Goal: Navigation & Orientation: Understand site structure

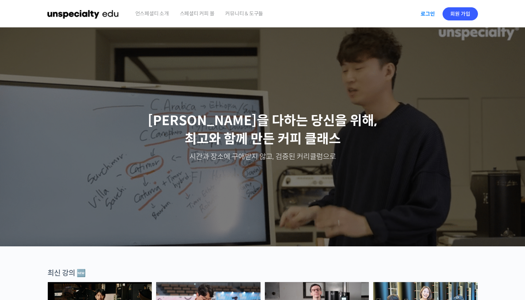
click at [428, 12] on link "로그인" at bounding box center [427, 13] width 23 height 17
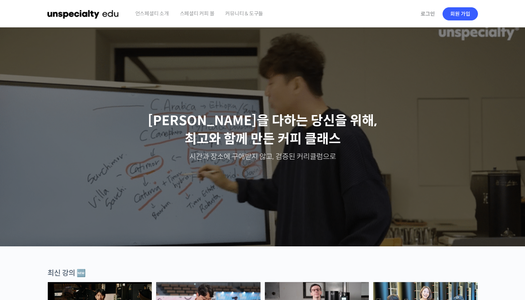
click at [116, 12] on img at bounding box center [83, 14] width 72 height 22
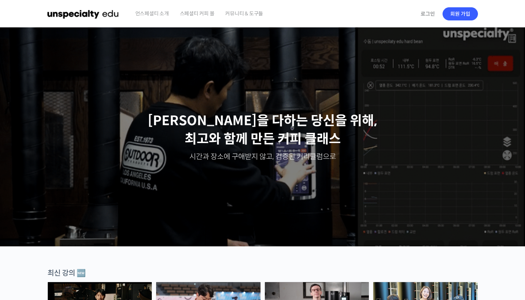
click at [165, 15] on span "언스페셜티 소개" at bounding box center [152, 14] width 34 height 28
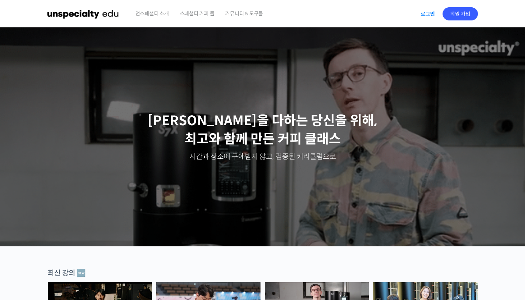
click at [429, 12] on link "로그인" at bounding box center [427, 13] width 23 height 17
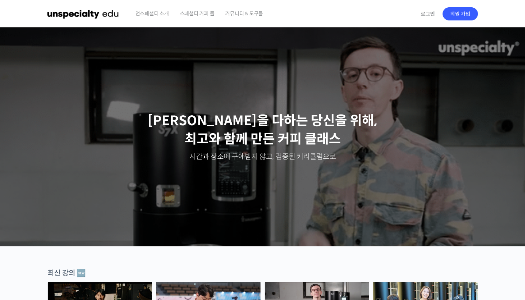
click at [193, 12] on span "스페셜티 커피 몰" at bounding box center [197, 14] width 35 height 28
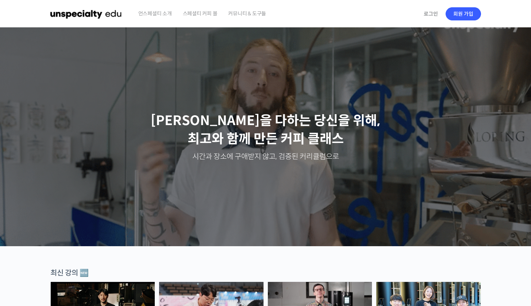
click at [229, 16] on span "커뮤니티 & 도구들" at bounding box center [247, 14] width 38 height 28
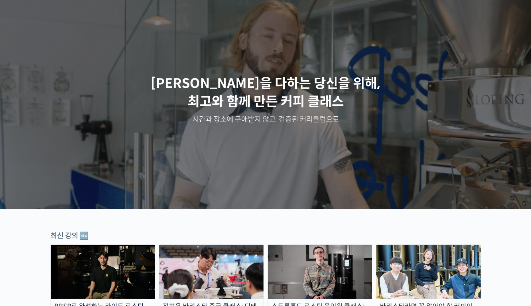
click at [161, 16] on div "주성현 로스터님 [PERSON_NAME] 전주연 [PERSON_NAME] [PERSON_NAME] [PERSON_NAME] 심사위원님 방현영 …" at bounding box center [265, 99] width 531 height 219
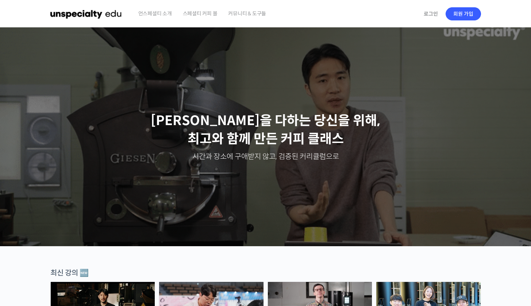
click at [151, 13] on span "언스페셜티 소개" at bounding box center [155, 14] width 34 height 28
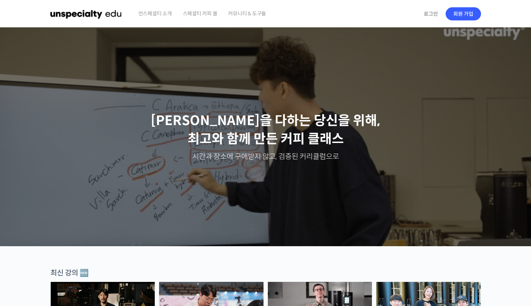
click at [207, 11] on span "스페셜티 커피 몰" at bounding box center [200, 14] width 35 height 28
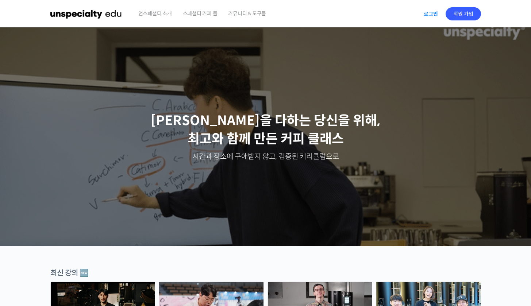
click at [428, 11] on link "로그인" at bounding box center [430, 13] width 23 height 17
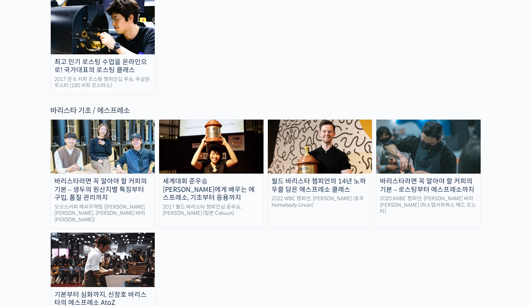
scroll to position [960, 0]
